Goal: Task Accomplishment & Management: Manage account settings

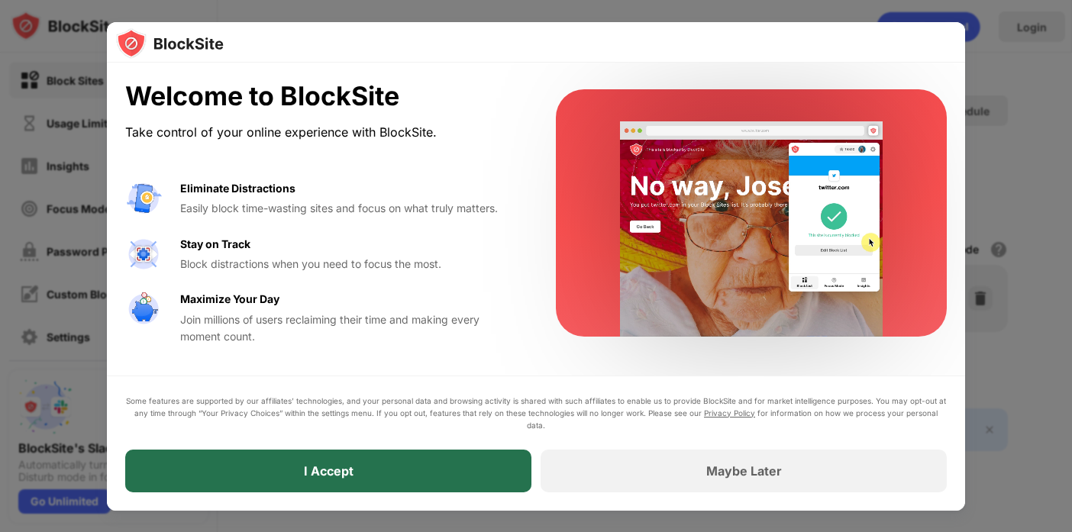
click at [369, 471] on div "I Accept" at bounding box center [328, 471] width 406 height 43
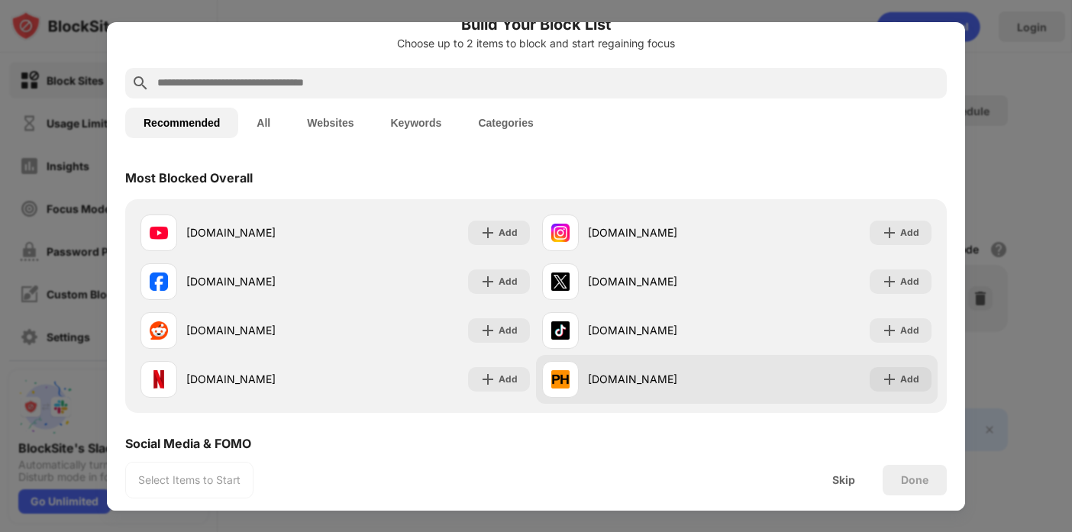
scroll to position [18, 0]
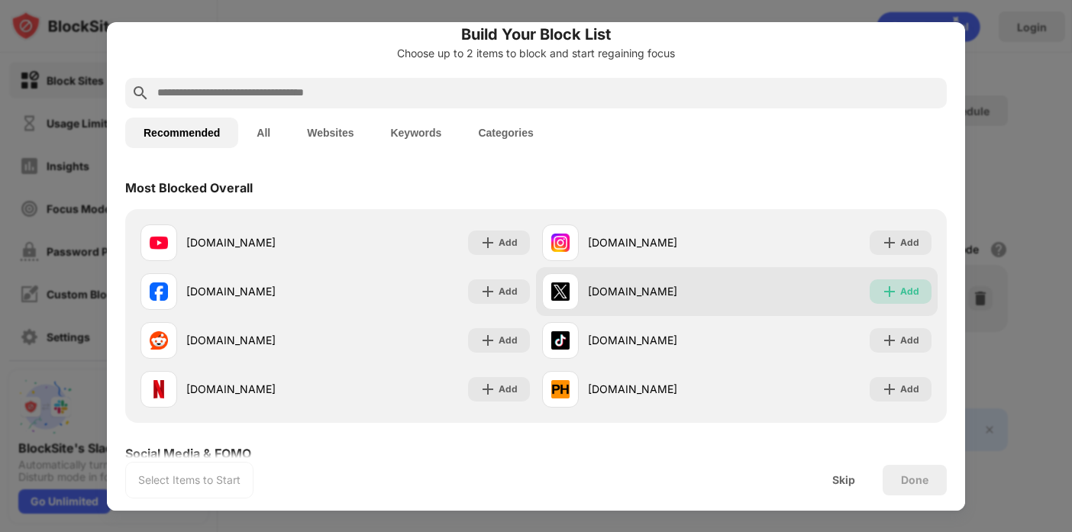
click at [882, 294] on img at bounding box center [889, 291] width 15 height 15
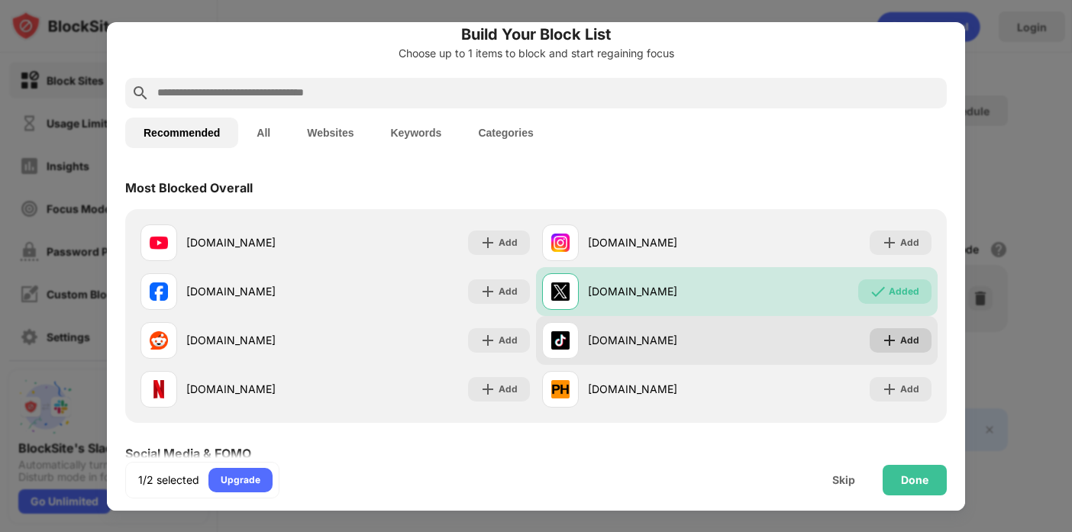
click at [882, 340] on img at bounding box center [889, 340] width 15 height 15
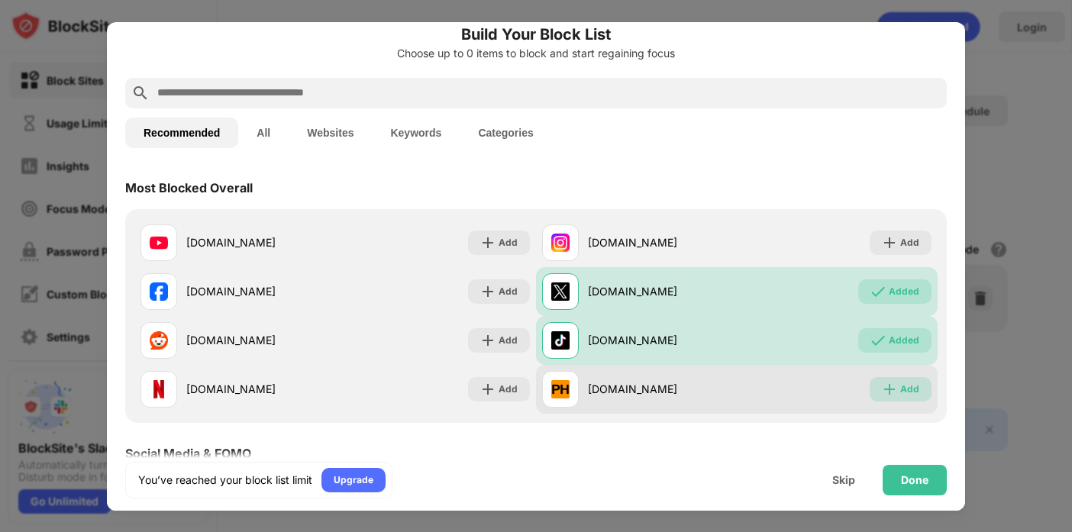
click at [883, 387] on img at bounding box center [889, 389] width 15 height 15
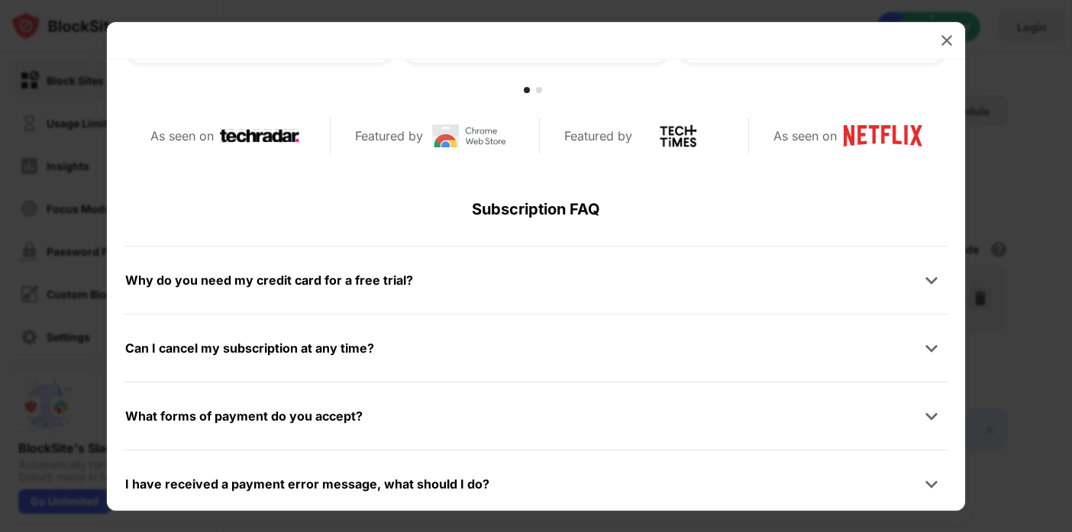
scroll to position [517, 0]
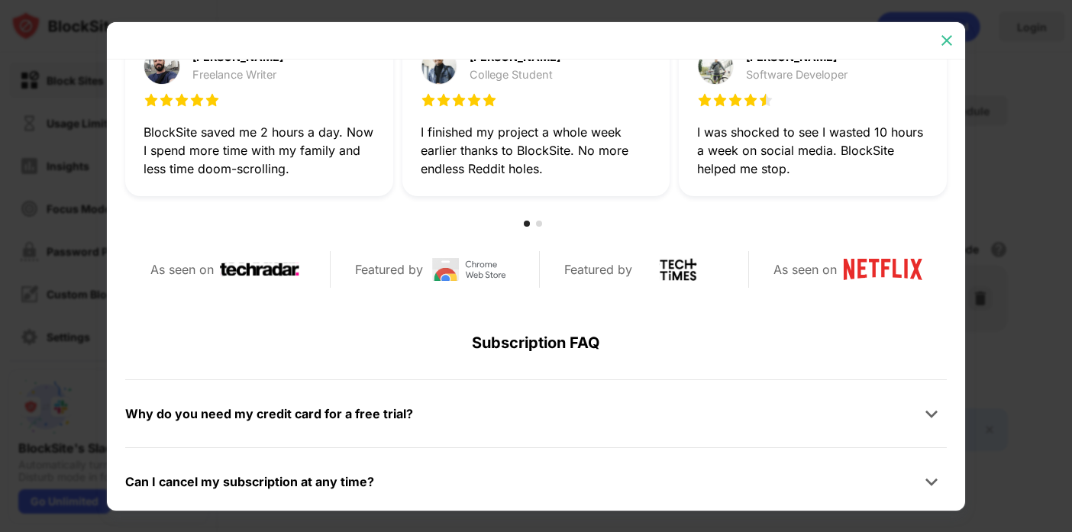
click at [940, 40] on img at bounding box center [946, 40] width 15 height 15
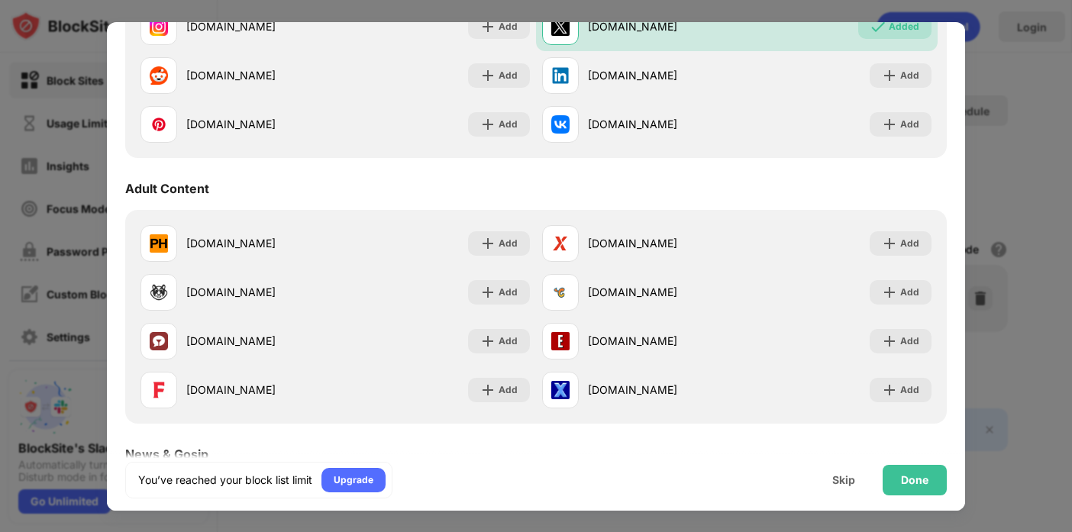
scroll to position [556, 0]
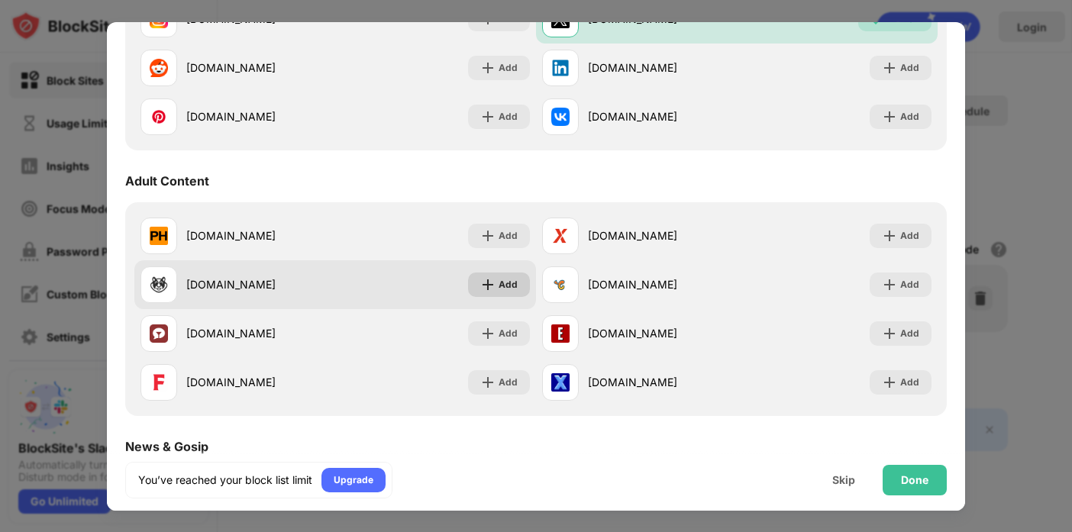
click at [498, 277] on div "Add" at bounding box center [507, 284] width 19 height 15
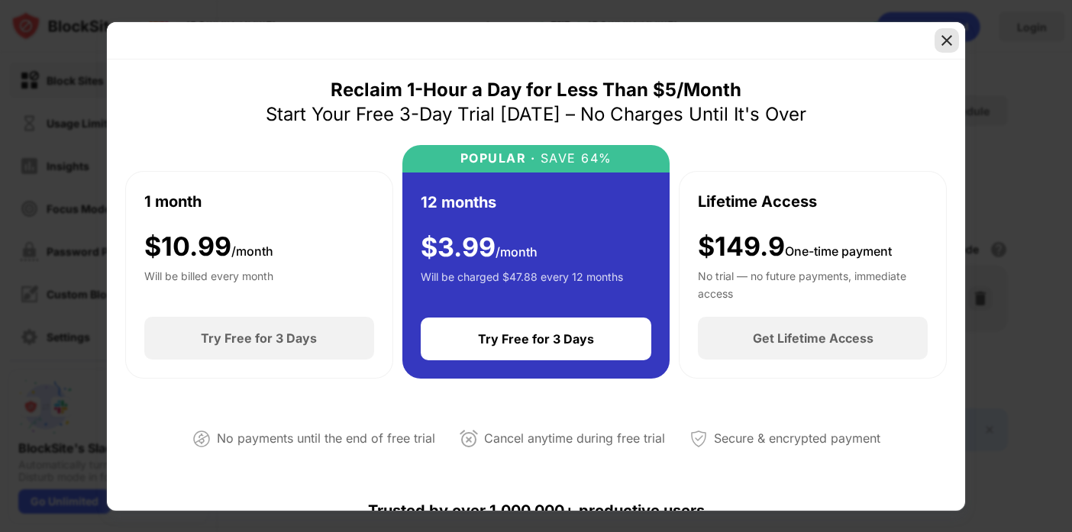
click at [942, 44] on img at bounding box center [946, 40] width 15 height 15
